Goal: Check status: Check status

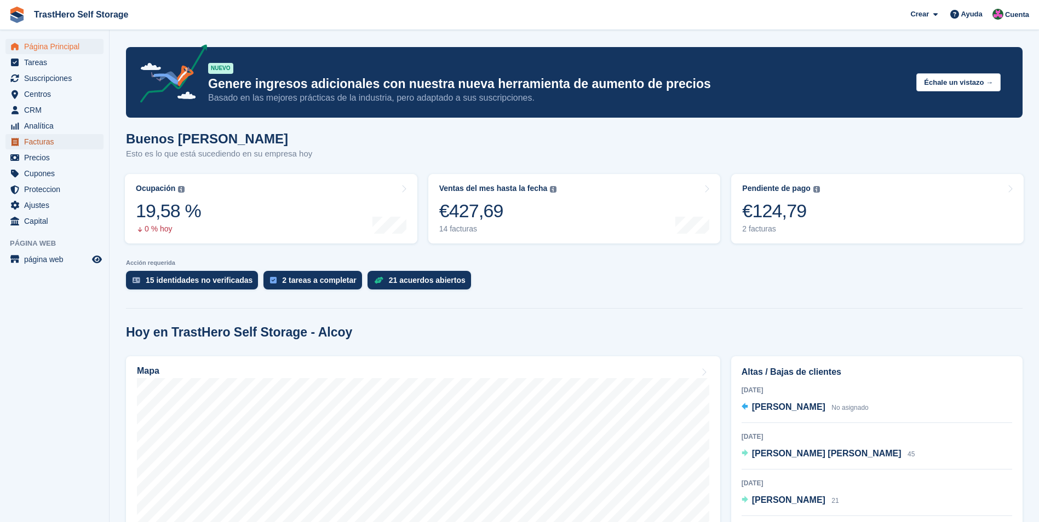
click at [61, 140] on span "Facturas" at bounding box center [57, 141] width 66 height 15
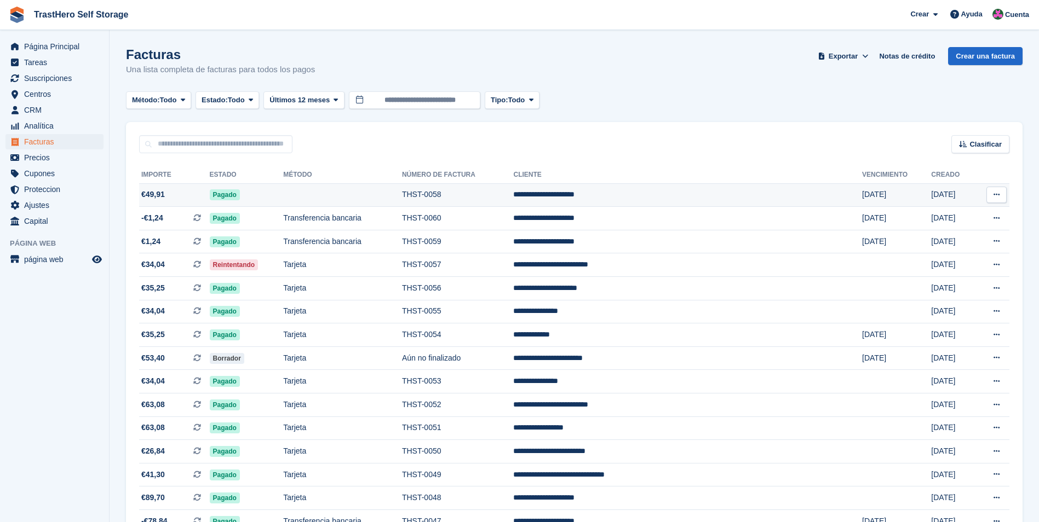
click at [514, 197] on td "THST-0058" at bounding box center [458, 195] width 112 height 24
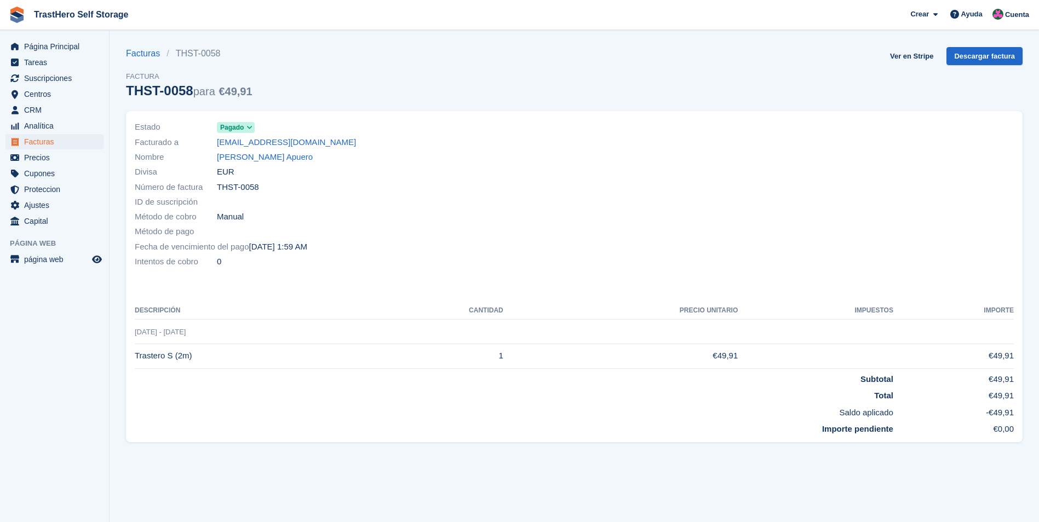
click at [234, 128] on span "Pagado" at bounding box center [232, 128] width 24 height 10
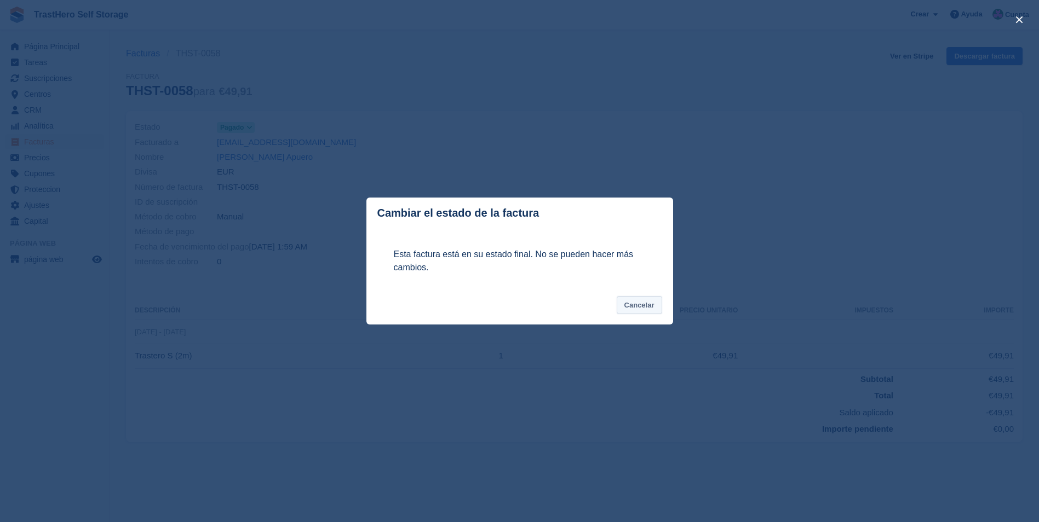
click at [652, 307] on button "Cancelar" at bounding box center [639, 305] width 45 height 18
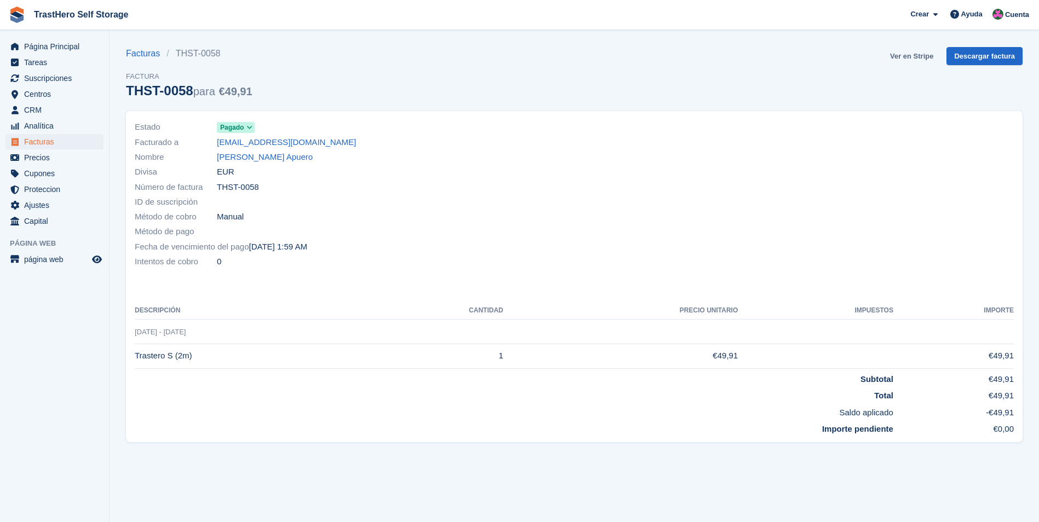
click at [917, 48] on link "Ver en Stripe" at bounding box center [911, 56] width 52 height 18
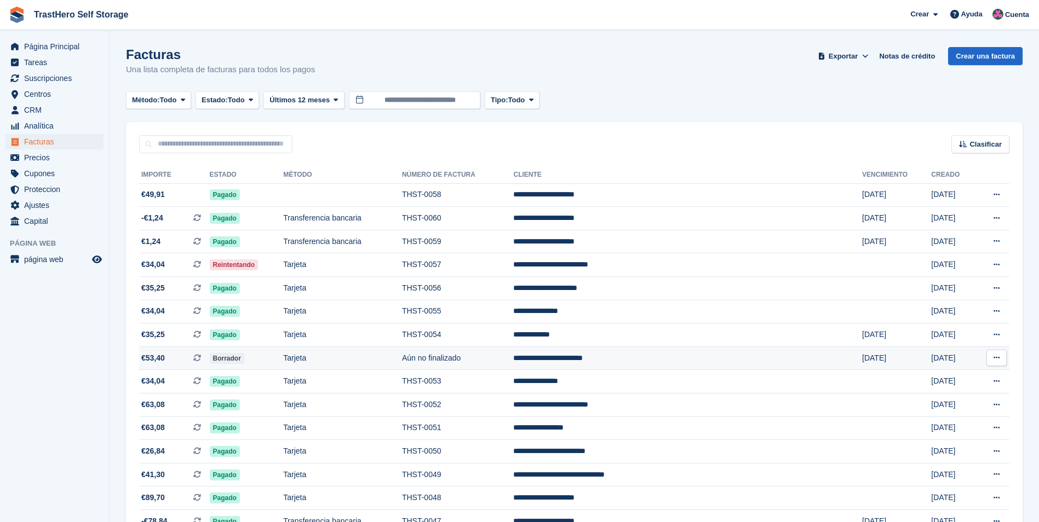
click at [994, 356] on icon at bounding box center [996, 357] width 6 height 7
click at [613, 353] on td "**********" at bounding box center [687, 359] width 349 height 24
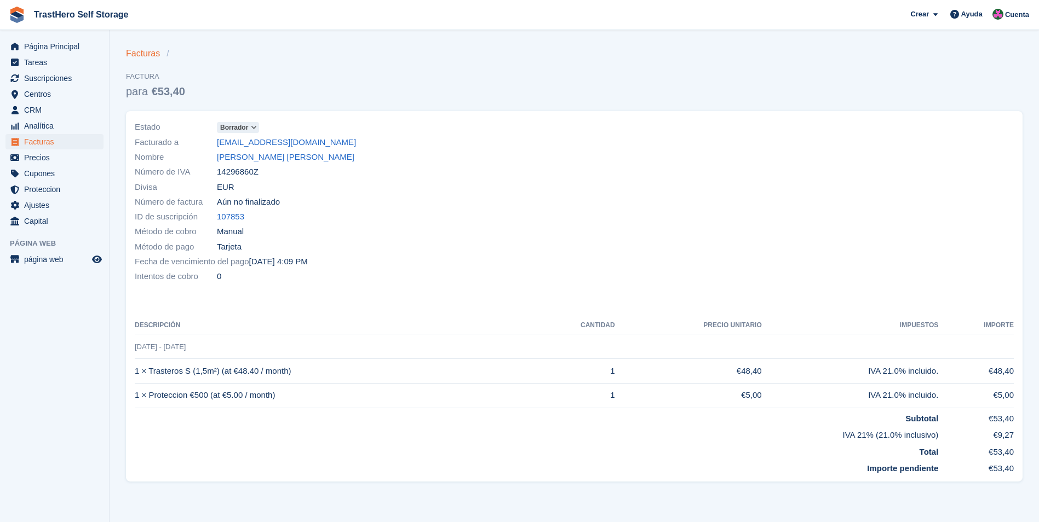
click at [154, 50] on link "Facturas" at bounding box center [146, 53] width 41 height 13
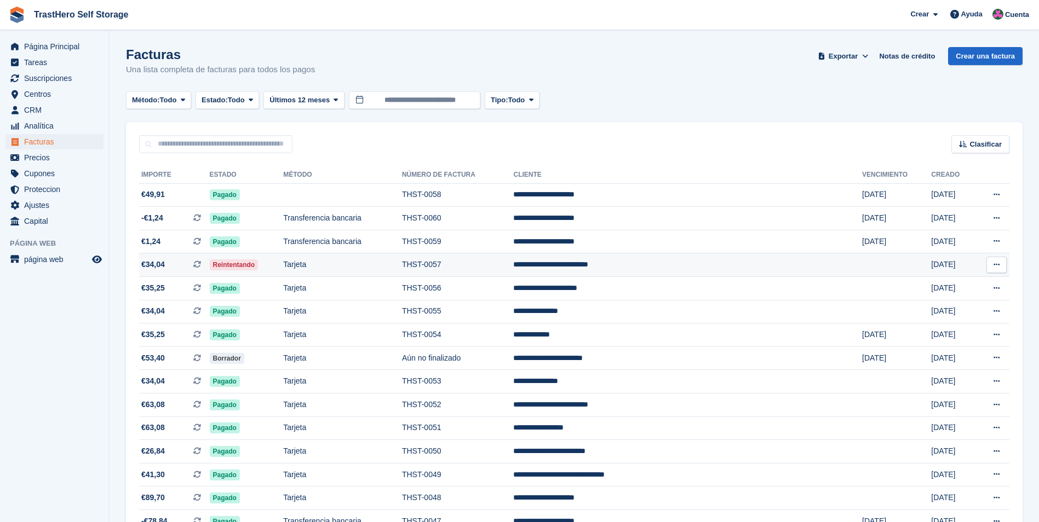
click at [201, 263] on icon at bounding box center [197, 265] width 8 height 8
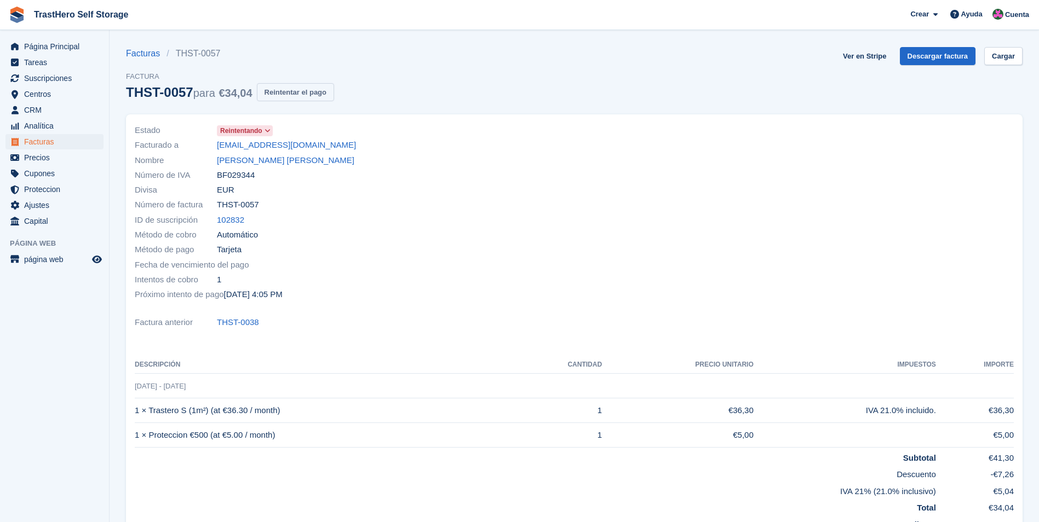
click at [302, 89] on button "Reintentar el pago" at bounding box center [295, 92] width 77 height 18
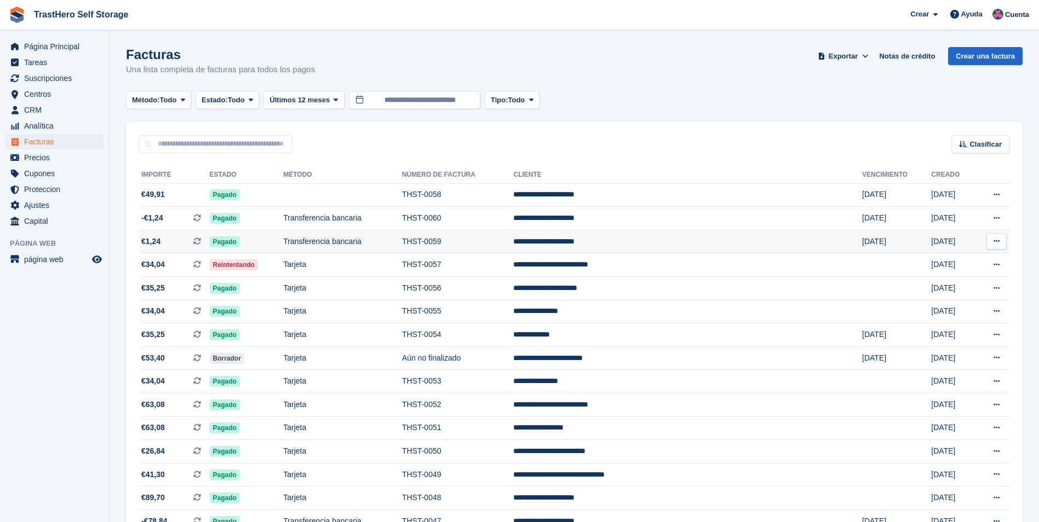
click at [798, 231] on td "**********" at bounding box center [687, 242] width 349 height 24
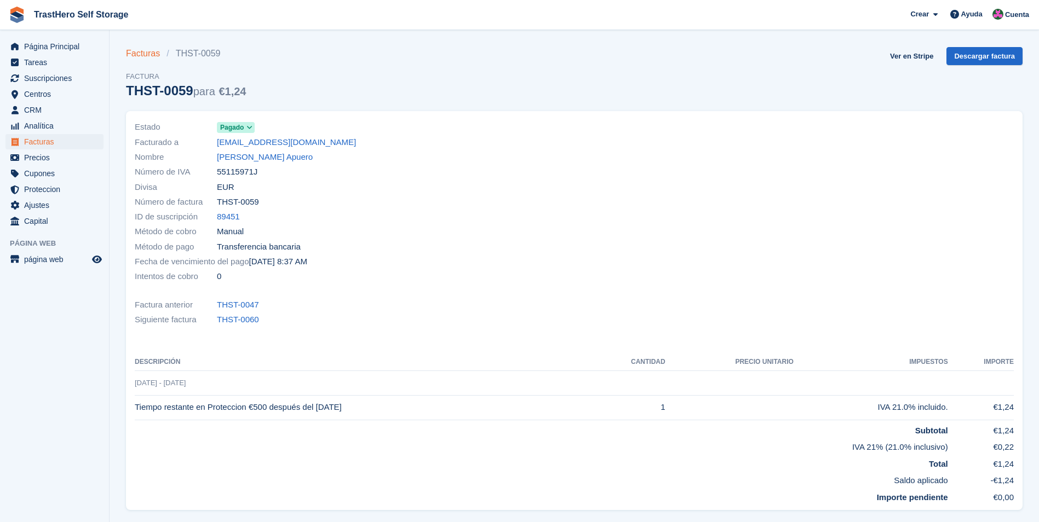
click at [146, 54] on link "Facturas" at bounding box center [146, 53] width 41 height 13
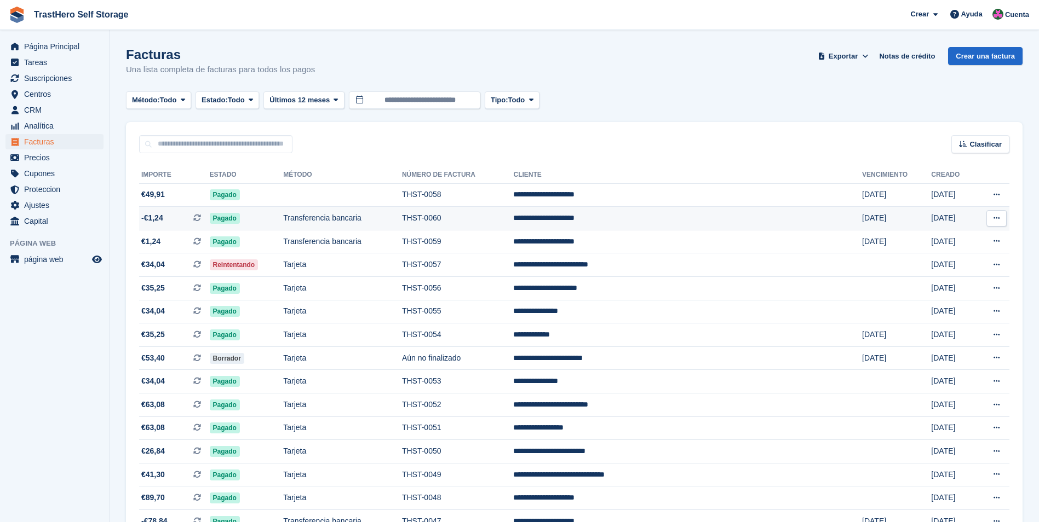
click at [998, 217] on icon at bounding box center [996, 218] width 6 height 7
click at [402, 221] on td "Transferencia bancaria" at bounding box center [342, 219] width 119 height 24
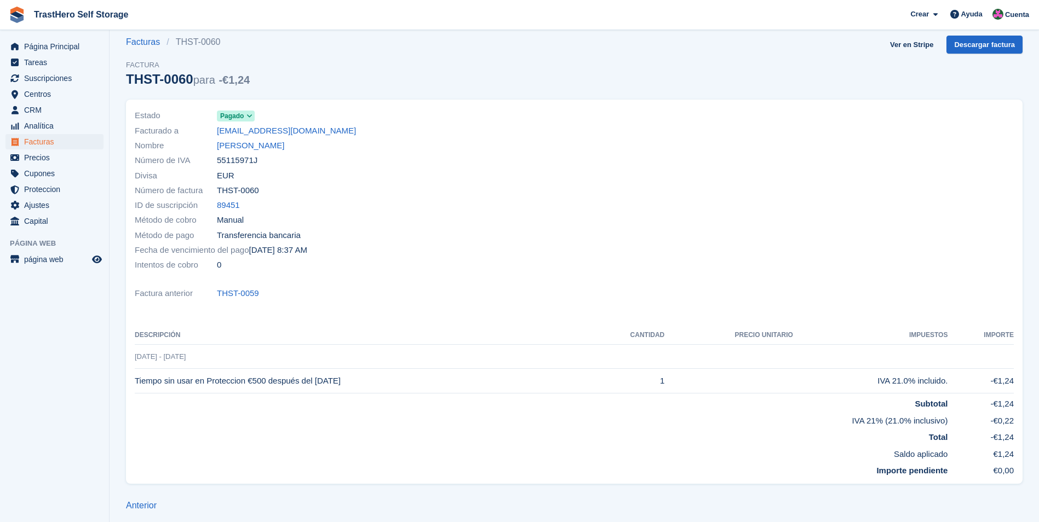
scroll to position [18, 0]
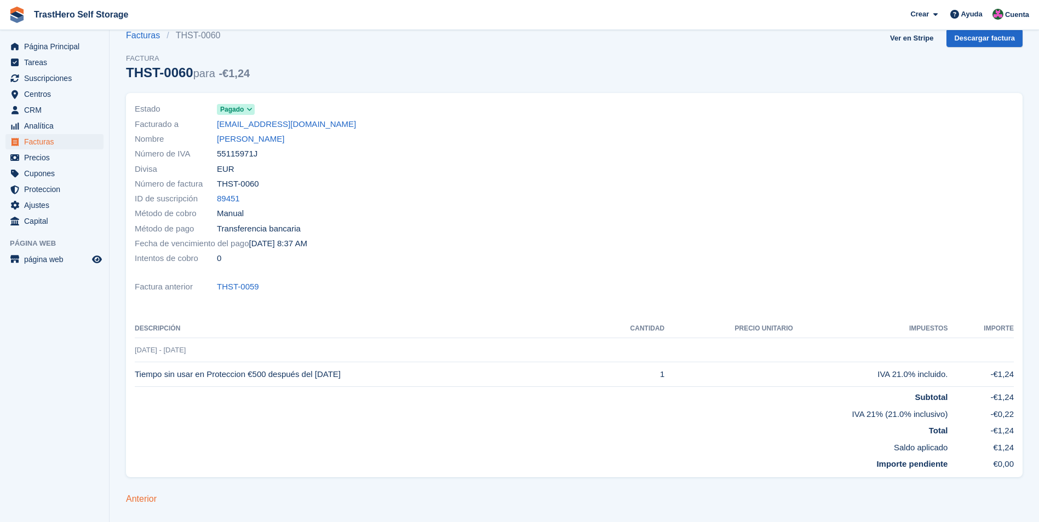
click at [151, 498] on link "Anterior" at bounding box center [141, 498] width 31 height 9
